Goal: Navigation & Orientation: Find specific page/section

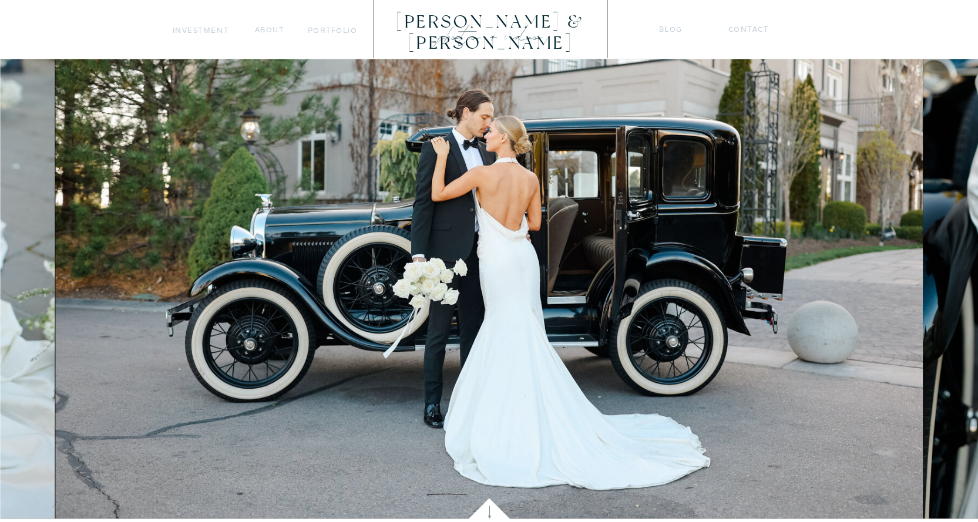
click at [329, 33] on nav "portfolio" at bounding box center [332, 30] width 49 height 12
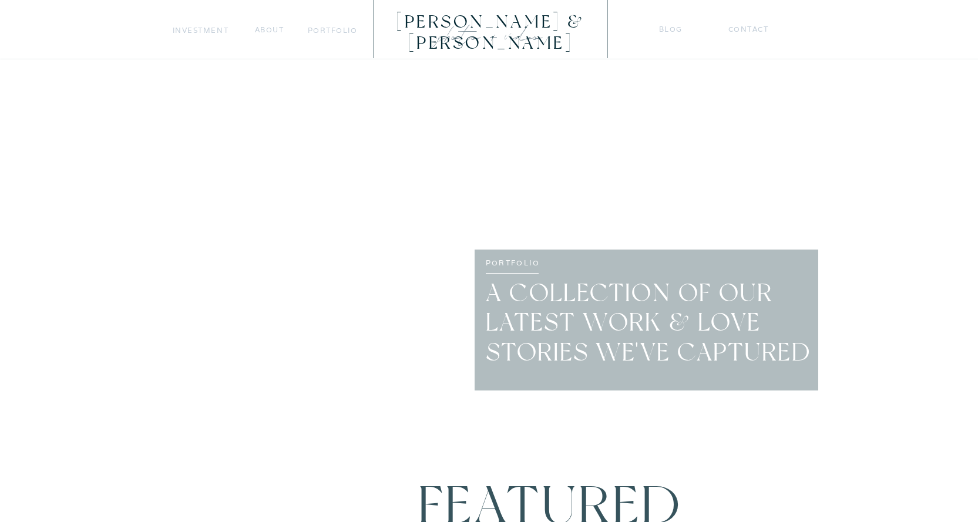
click at [337, 30] on nav "portfolio" at bounding box center [332, 30] width 49 height 12
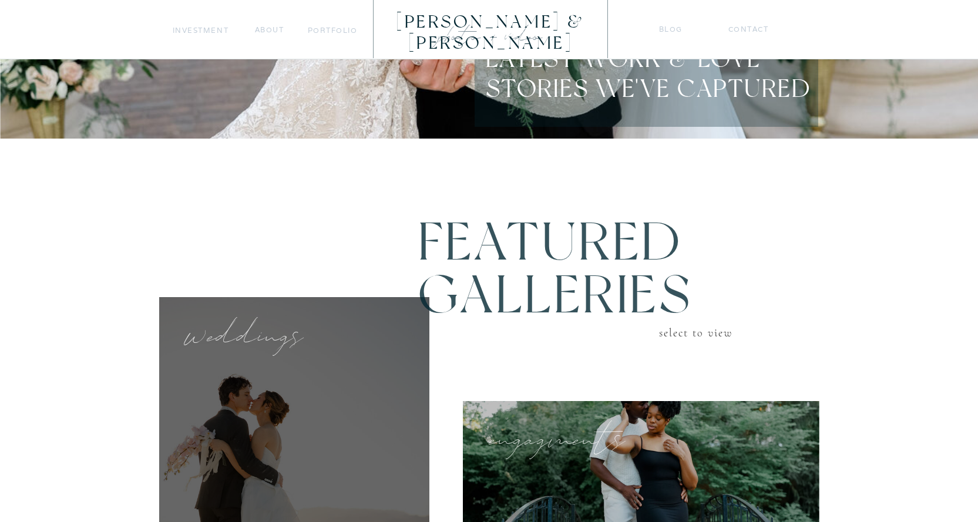
scroll to position [2, 0]
